Goal: Check status: Check status

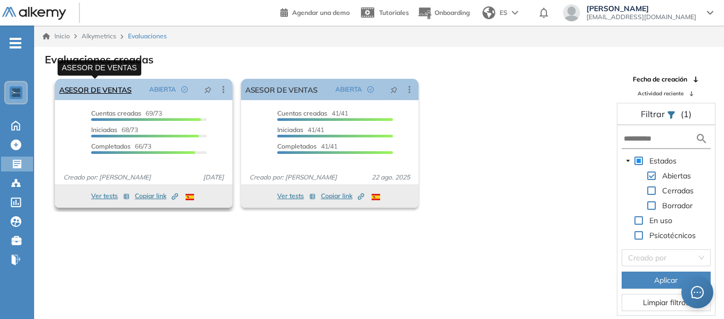
click at [104, 87] on link "ASESOR DE VENTAS" at bounding box center [95, 89] width 72 height 21
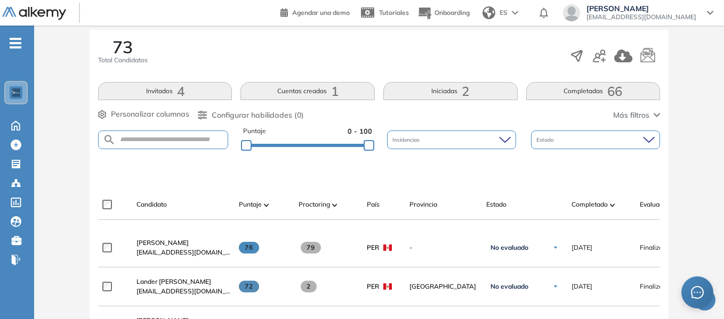
scroll to position [213, 0]
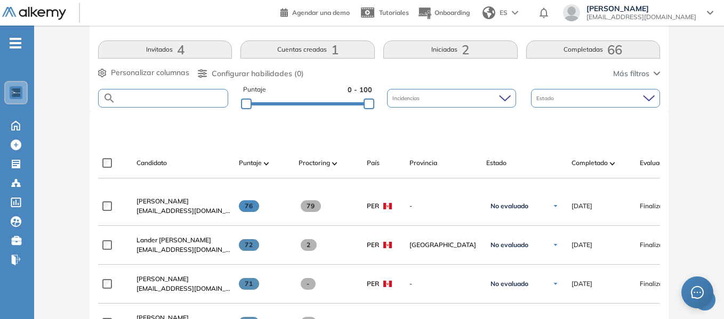
click at [176, 98] on input "text" at bounding box center [172, 98] width 112 height 8
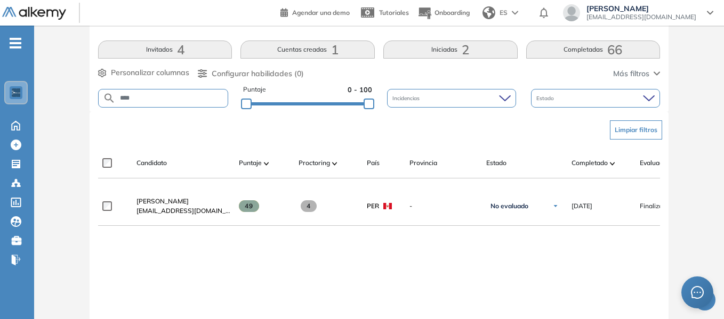
drag, startPoint x: 147, startPoint y: 97, endPoint x: 77, endPoint y: 100, distance: 69.4
click at [77, 100] on div "Evaluación : ASESOR DE VENTAS Abierta Ver evaluación Cerrar evaluación Dashboar…" at bounding box center [378, 134] width 681 height 601
drag, startPoint x: 137, startPoint y: 94, endPoint x: 52, endPoint y: 94, distance: 85.3
click at [52, 94] on div "Evaluación : ASESOR DE VENTAS Abierta Ver evaluación Cerrar evaluación Dashboar…" at bounding box center [378, 134] width 681 height 601
drag, startPoint x: 180, startPoint y: 94, endPoint x: 61, endPoint y: 92, distance: 118.9
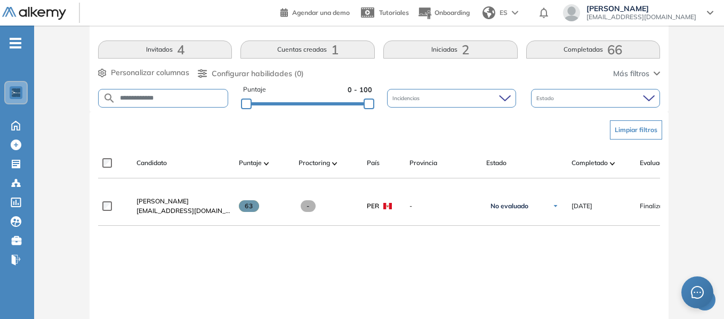
click at [61, 92] on div "**********" at bounding box center [378, 134] width 681 height 601
drag, startPoint x: 155, startPoint y: 96, endPoint x: 51, endPoint y: 100, distance: 104.0
click at [51, 100] on div "Evaluación : ASESOR DE VENTAS Abierta Ver evaluación Cerrar evaluación Dashboar…" at bounding box center [378, 134] width 681 height 601
drag, startPoint x: 146, startPoint y: 94, endPoint x: 78, endPoint y: 95, distance: 67.7
click at [78, 95] on div "Evaluación : ASESOR DE VENTAS Abierta Ver evaluación Cerrar evaluación Dashboar…" at bounding box center [378, 134] width 681 height 601
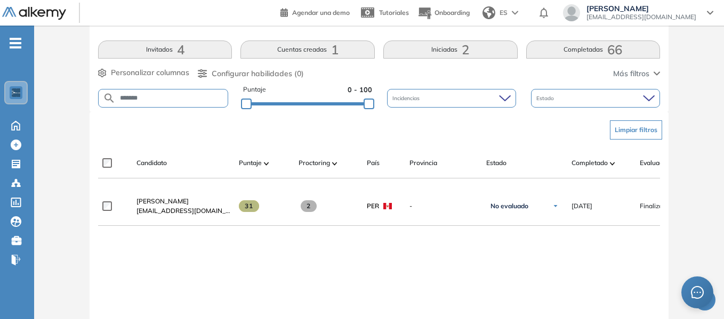
drag, startPoint x: 157, startPoint y: 97, endPoint x: 51, endPoint y: 96, distance: 106.1
click at [51, 96] on div "Evaluación : ASESOR DE VENTAS Abierta Ver evaluación Cerrar evaluación Dashboar…" at bounding box center [378, 134] width 681 height 601
drag, startPoint x: 176, startPoint y: 99, endPoint x: 55, endPoint y: 99, distance: 121.5
click at [55, 99] on div "**********" at bounding box center [378, 134] width 681 height 601
type input "******"
